Goal: Task Accomplishment & Management: Complete application form

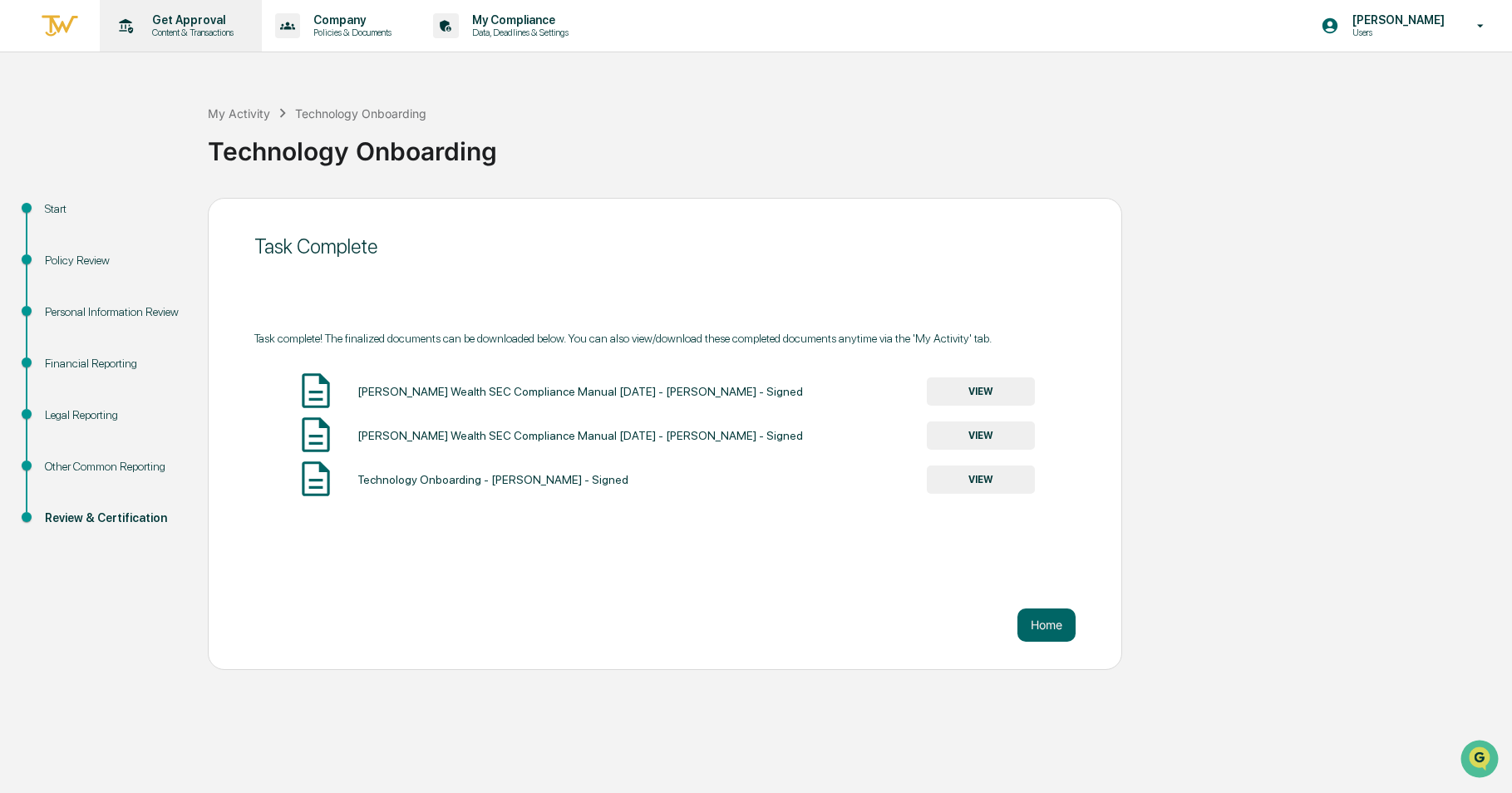
click at [163, 24] on p "Get Approval" at bounding box center [190, 20] width 103 height 13
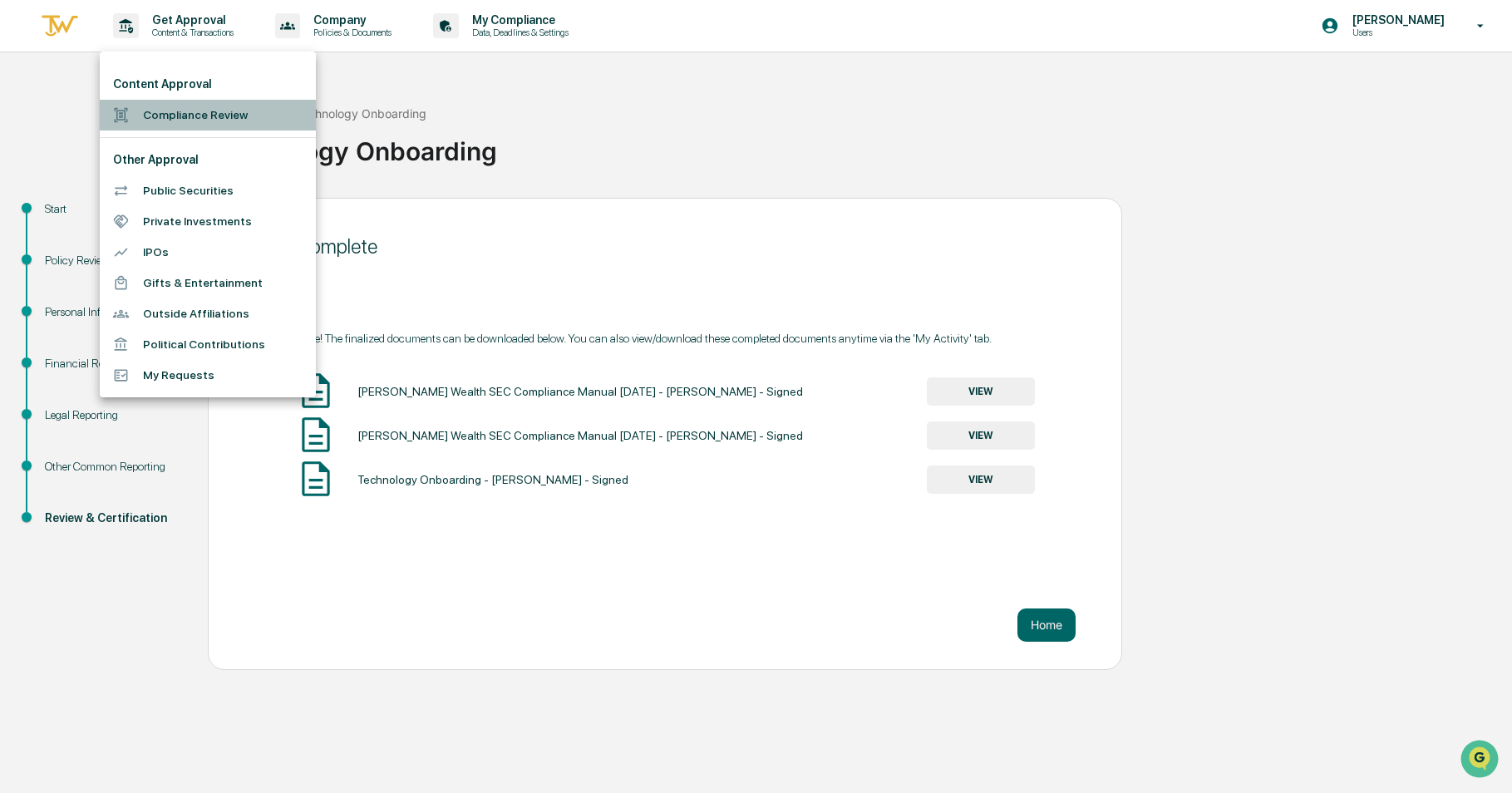
click at [172, 120] on li "Compliance Review" at bounding box center [207, 114] width 217 height 31
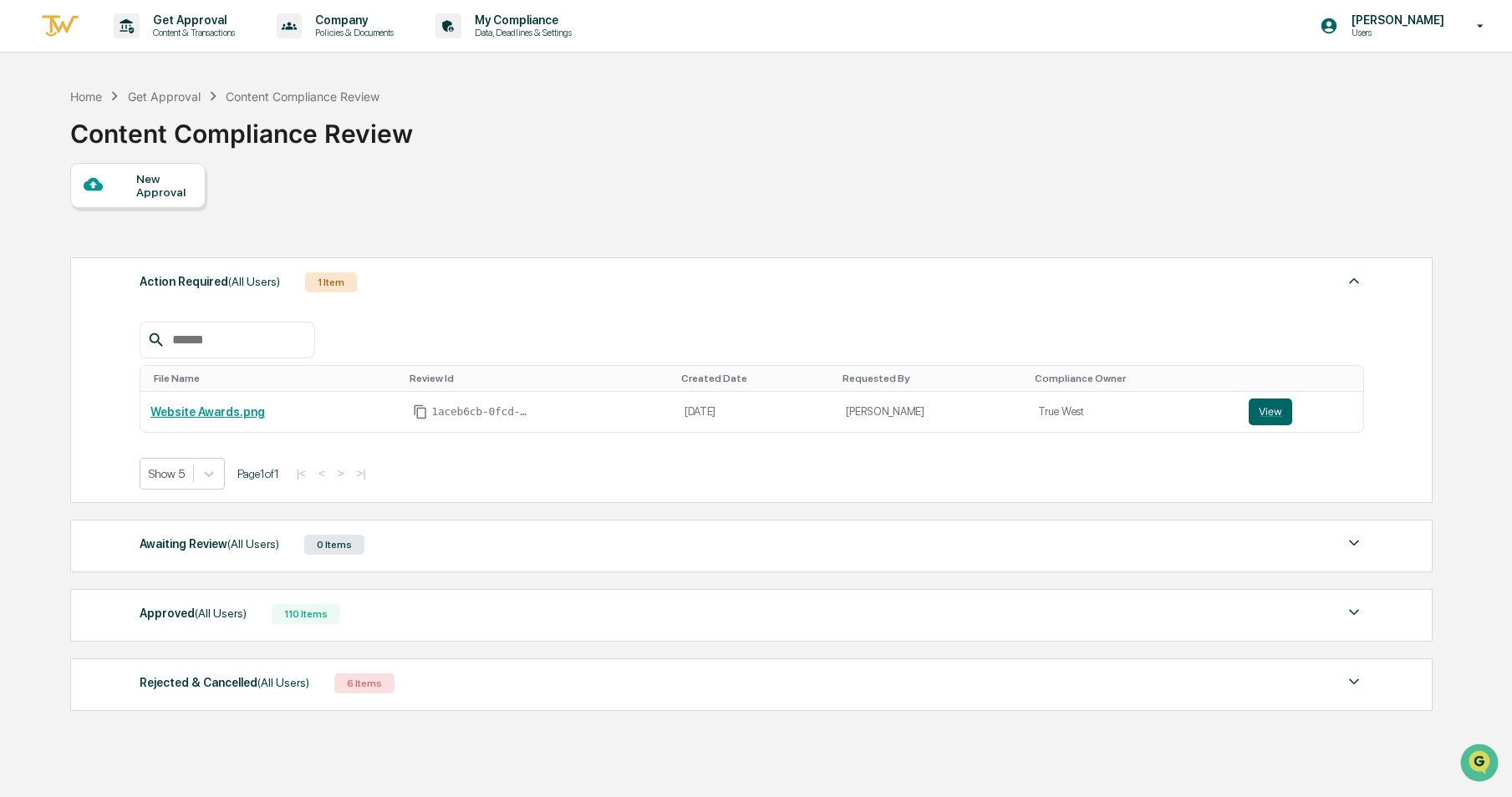
click at [145, 192] on div "New Approval" at bounding box center [164, 186] width 56 height 26
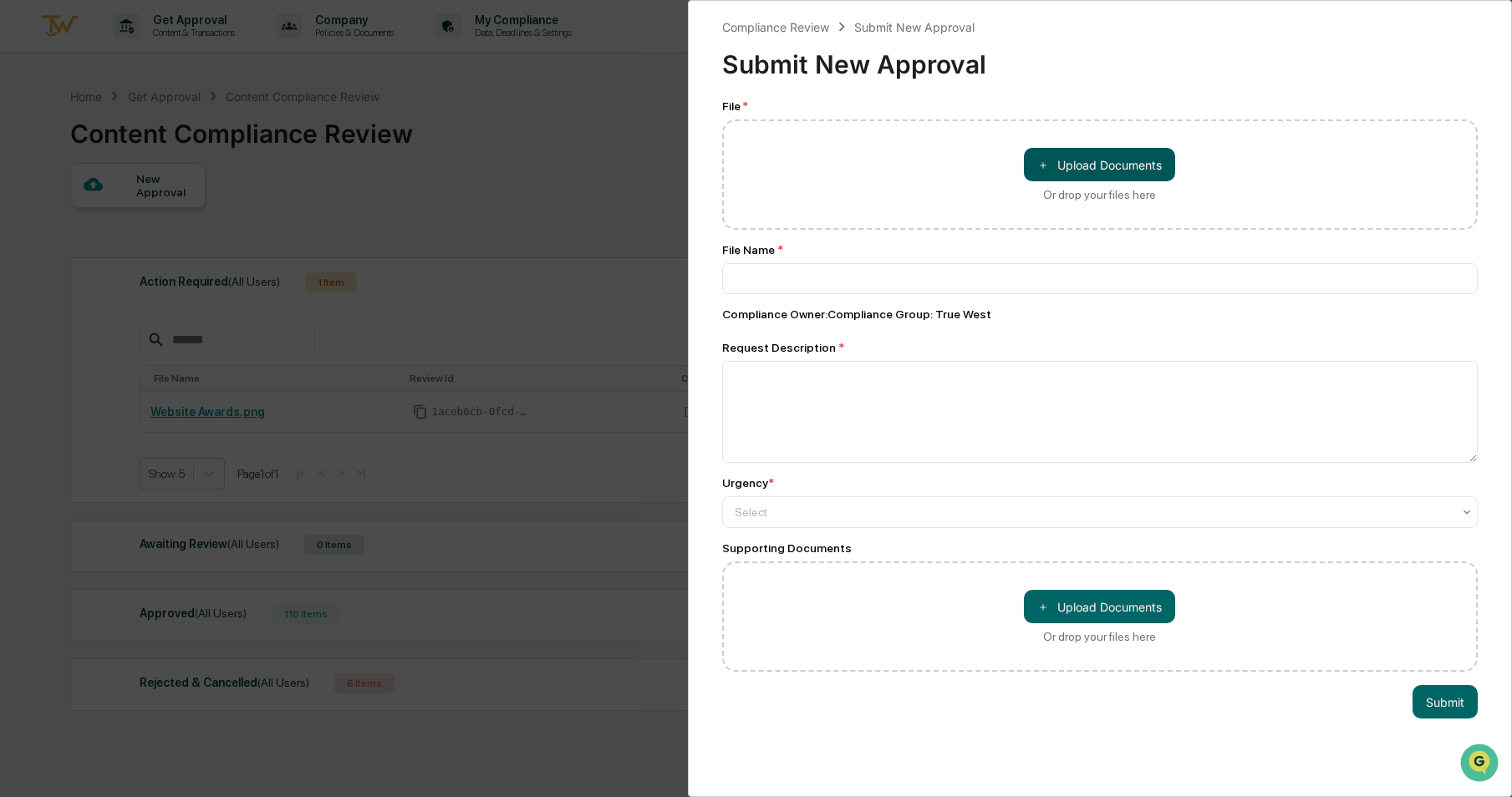
click at [1057, 156] on button "＋ Upload Documents" at bounding box center [1099, 164] width 151 height 33
type input "**********"
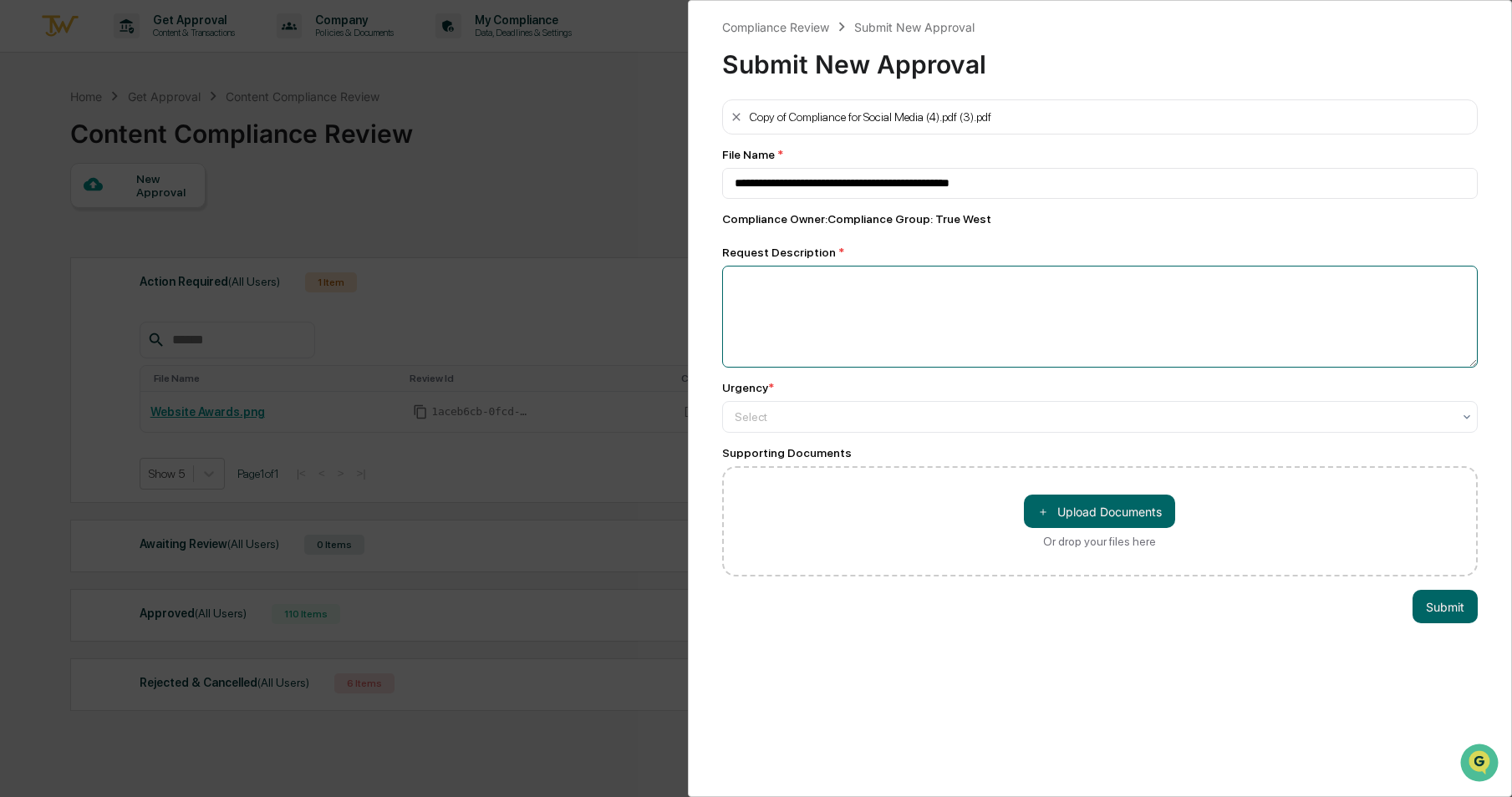
click at [857, 317] on textarea at bounding box center [1100, 317] width 756 height 102
type textarea "**********"
click at [904, 393] on div "Urgency *" at bounding box center [1100, 387] width 756 height 13
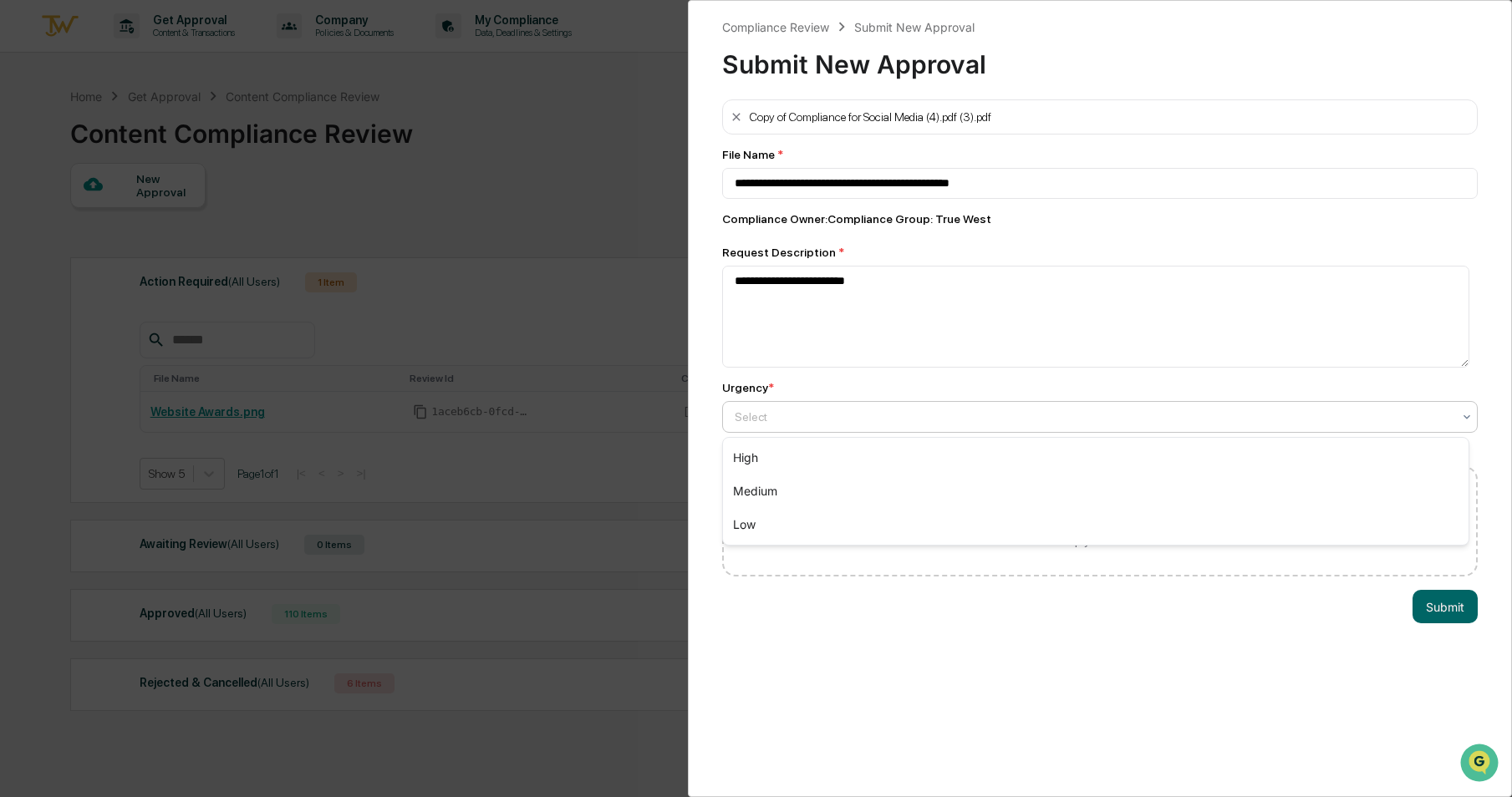
click at [921, 409] on div "Select" at bounding box center [1093, 416] width 734 height 24
click at [865, 498] on div "Medium" at bounding box center [1096, 491] width 747 height 33
click at [1430, 613] on button "Submit" at bounding box center [1444, 606] width 65 height 33
